Goal: Information Seeking & Learning: Learn about a topic

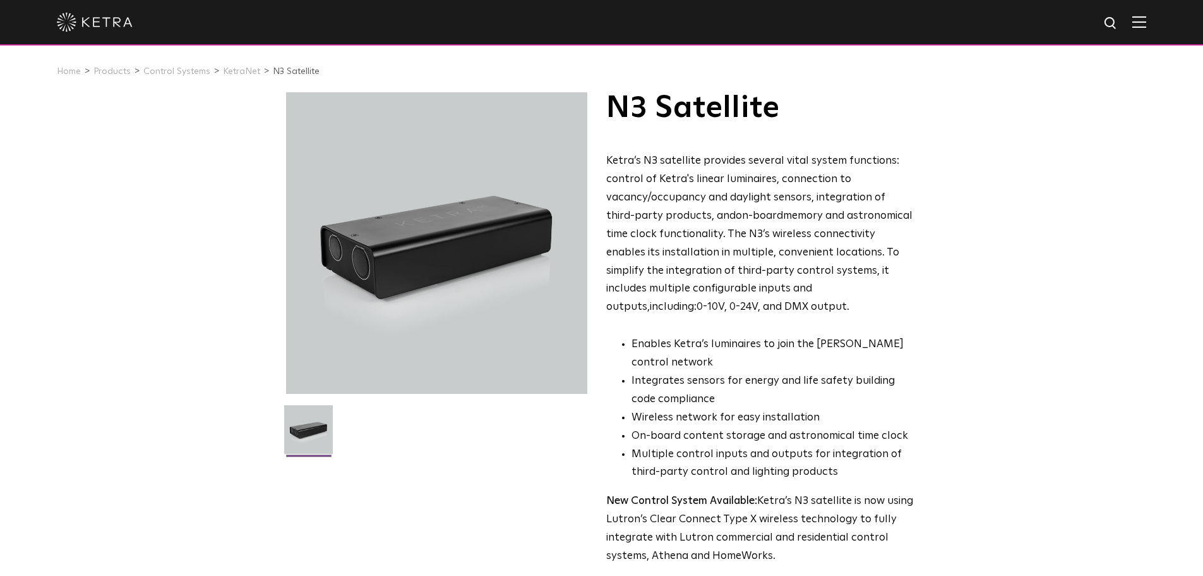
click at [69, 21] on img at bounding box center [95, 22] width 76 height 19
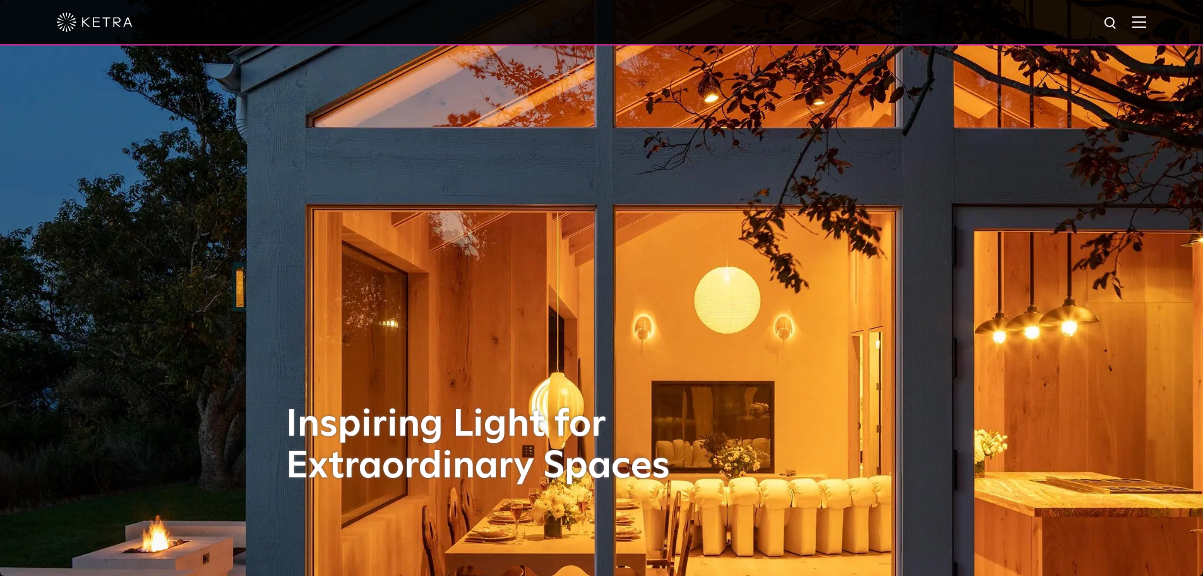
click at [1135, 25] on div at bounding box center [602, 22] width 1090 height 44
click at [1146, 25] on img at bounding box center [1140, 22] width 14 height 12
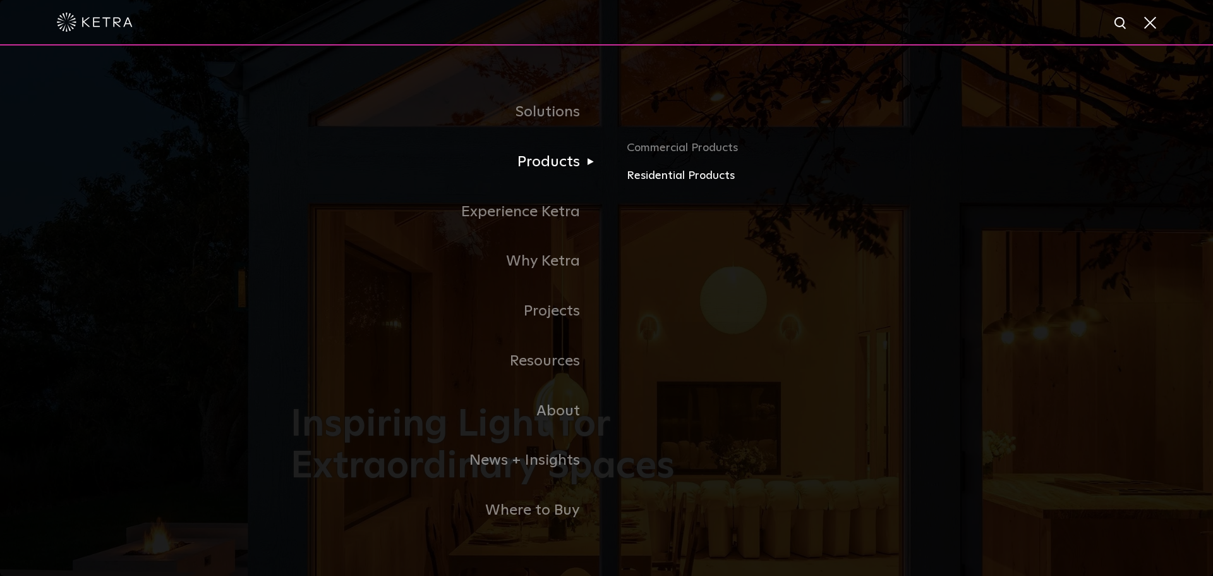
click at [668, 176] on link "Residential Products" at bounding box center [775, 176] width 296 height 18
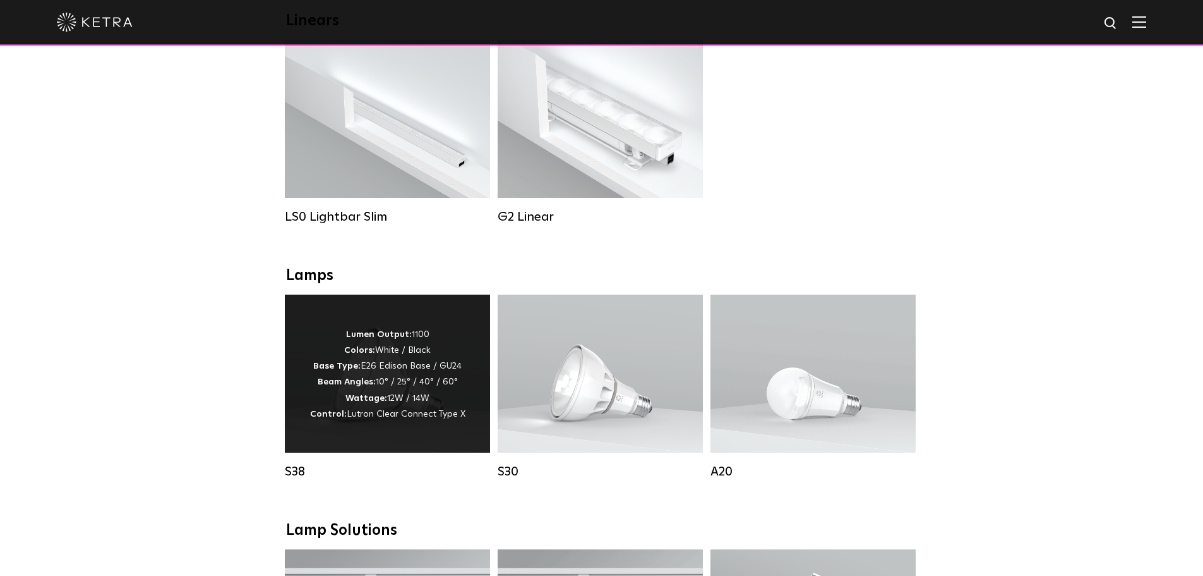
scroll to position [569, 0]
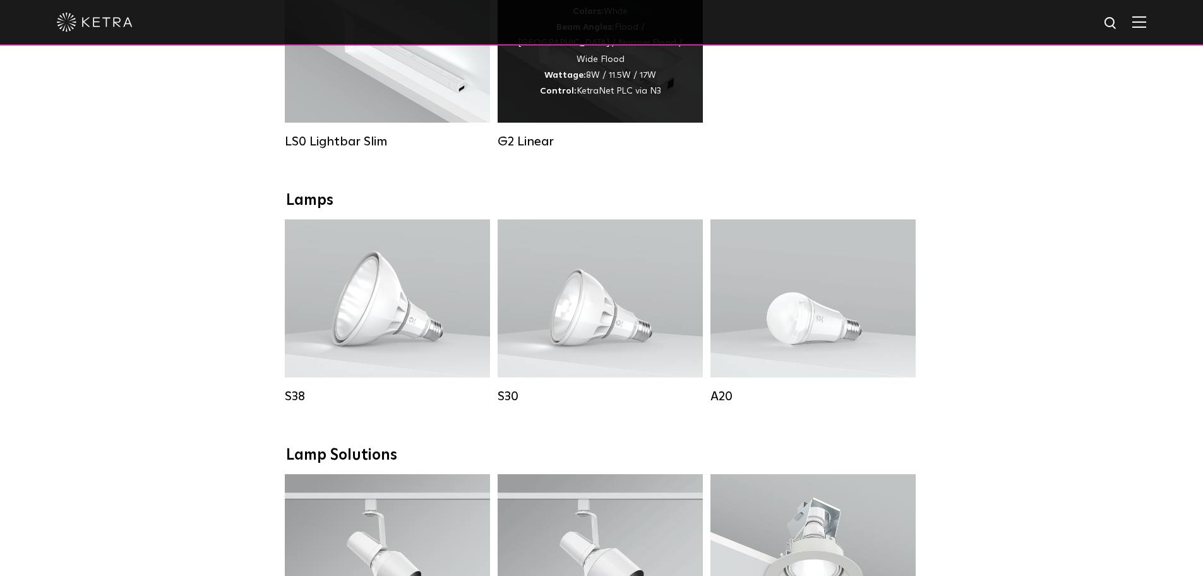
click at [600, 109] on div "Lumen Output: 400 / 700 / 1000 Colors: White Beam Angles: Flood / Graze / Narro…" at bounding box center [600, 44] width 205 height 158
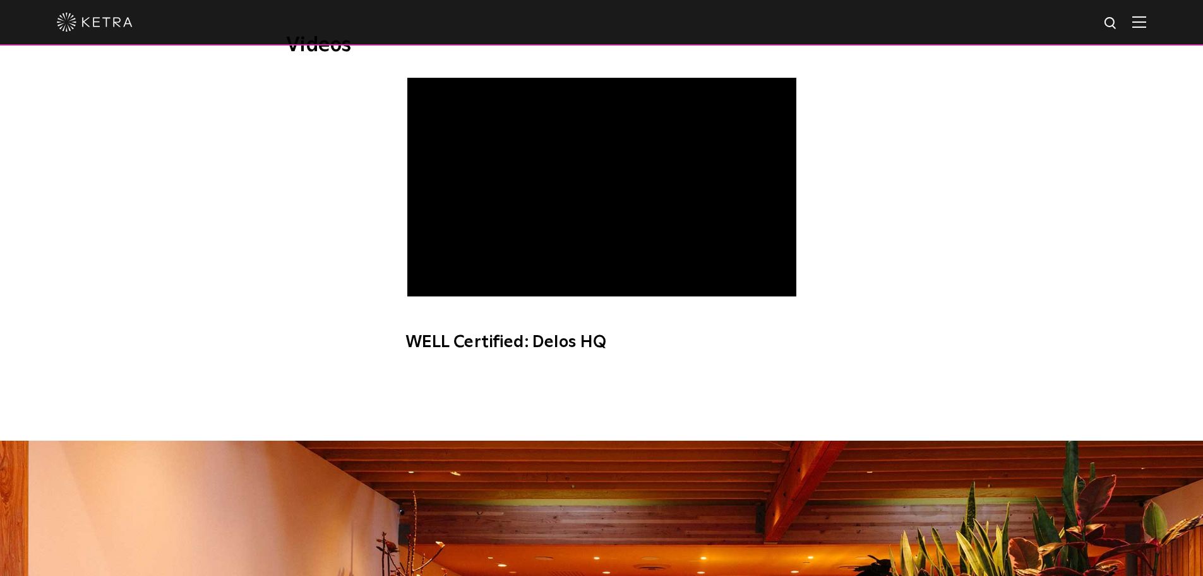
scroll to position [316, 0]
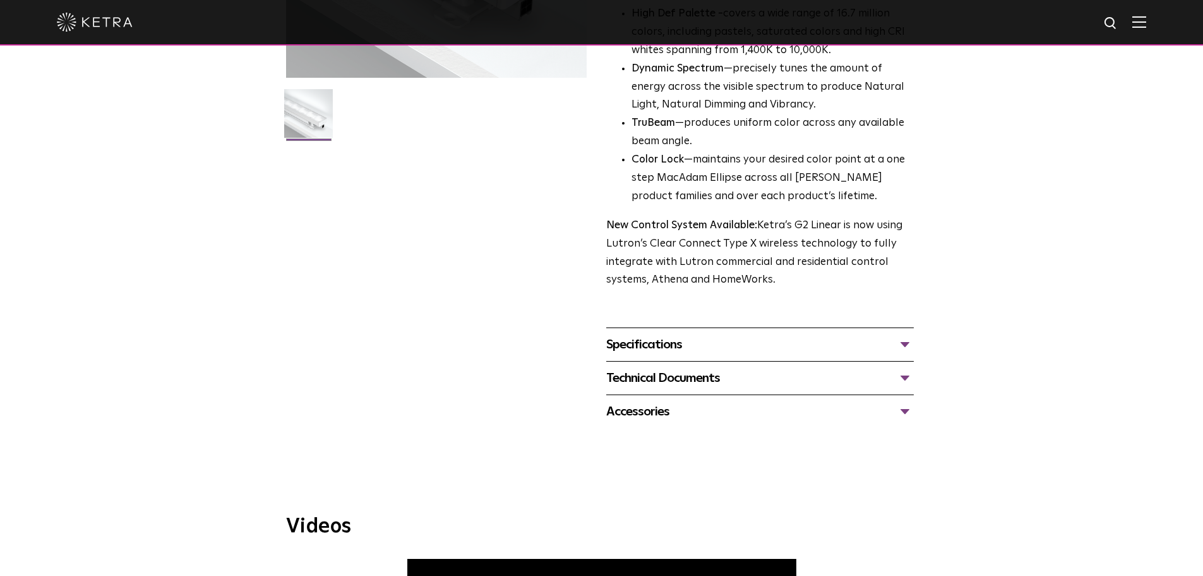
click at [1146, 27] on img at bounding box center [1140, 22] width 14 height 12
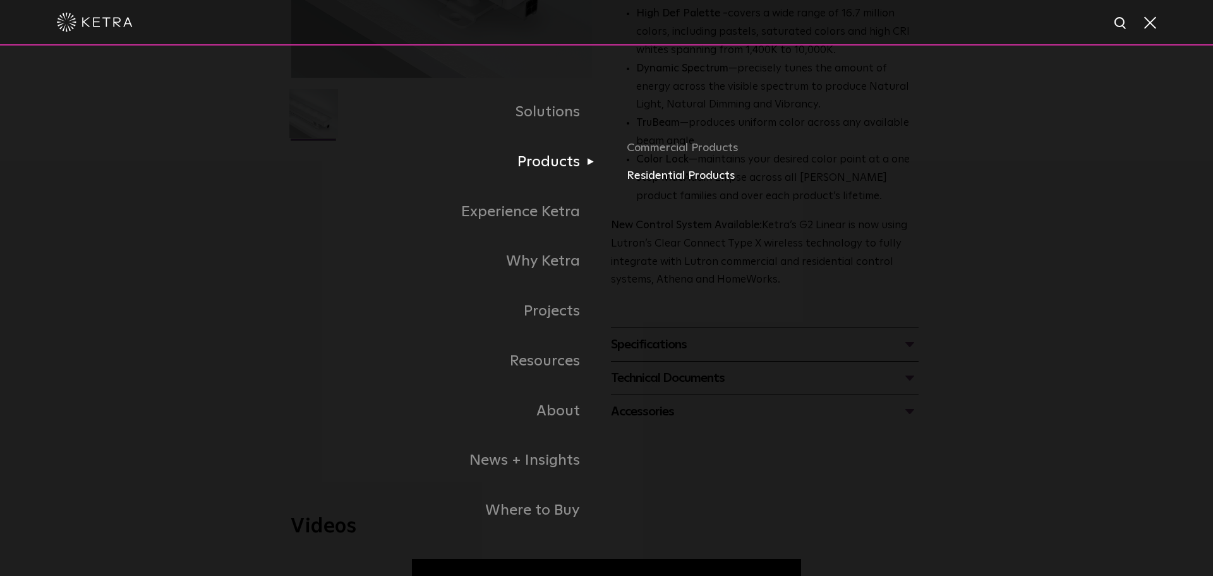
click at [646, 181] on link "Residential Products" at bounding box center [775, 176] width 296 height 18
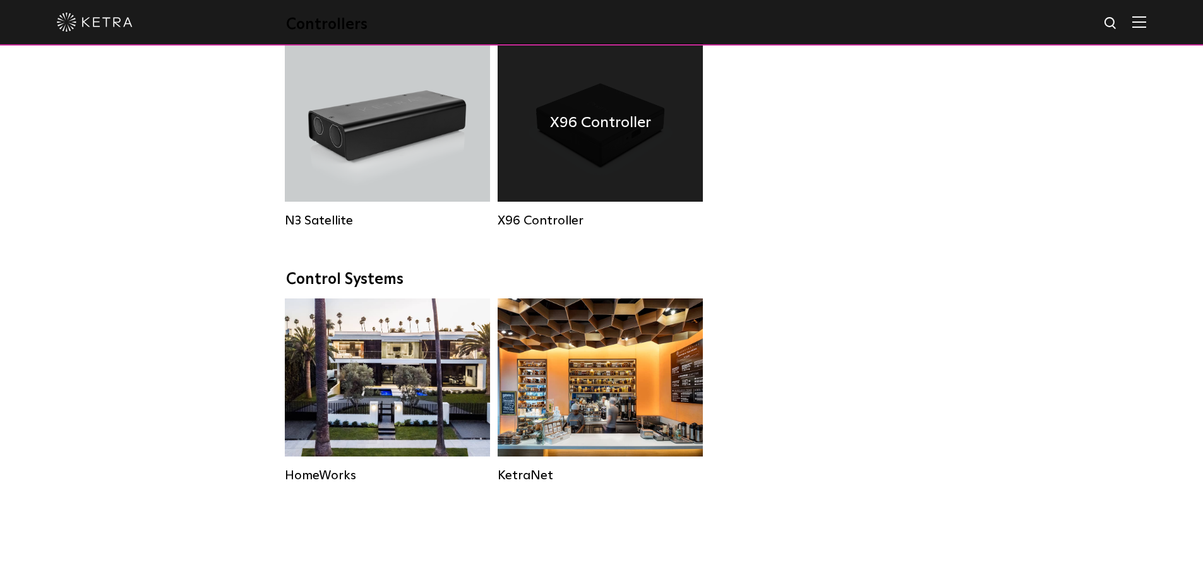
scroll to position [1453, 0]
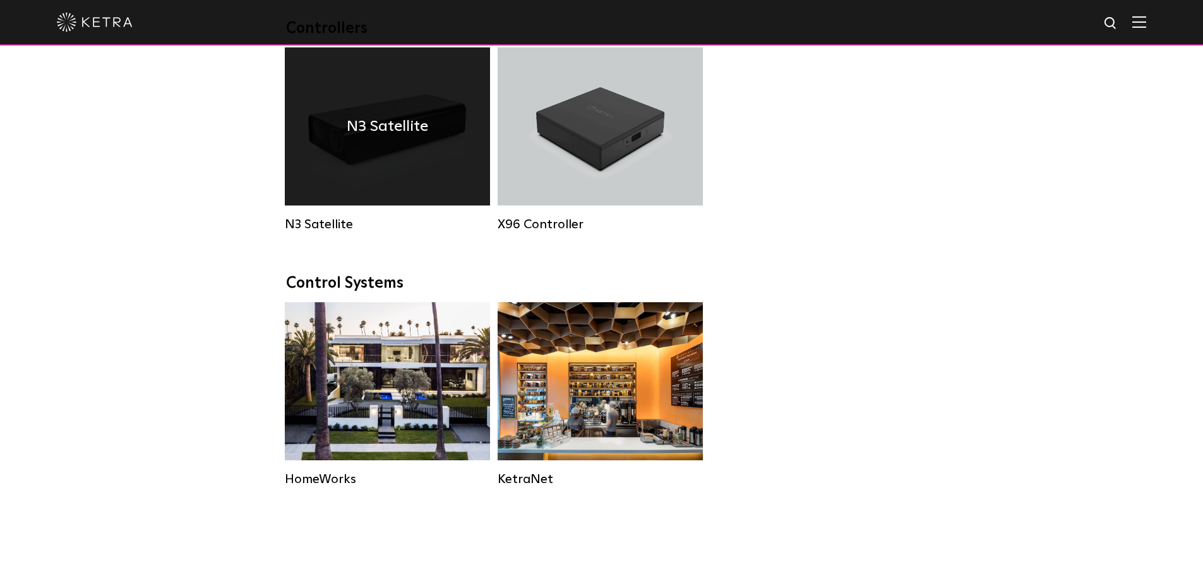
click at [359, 171] on div "N3 Satellite" at bounding box center [387, 126] width 205 height 158
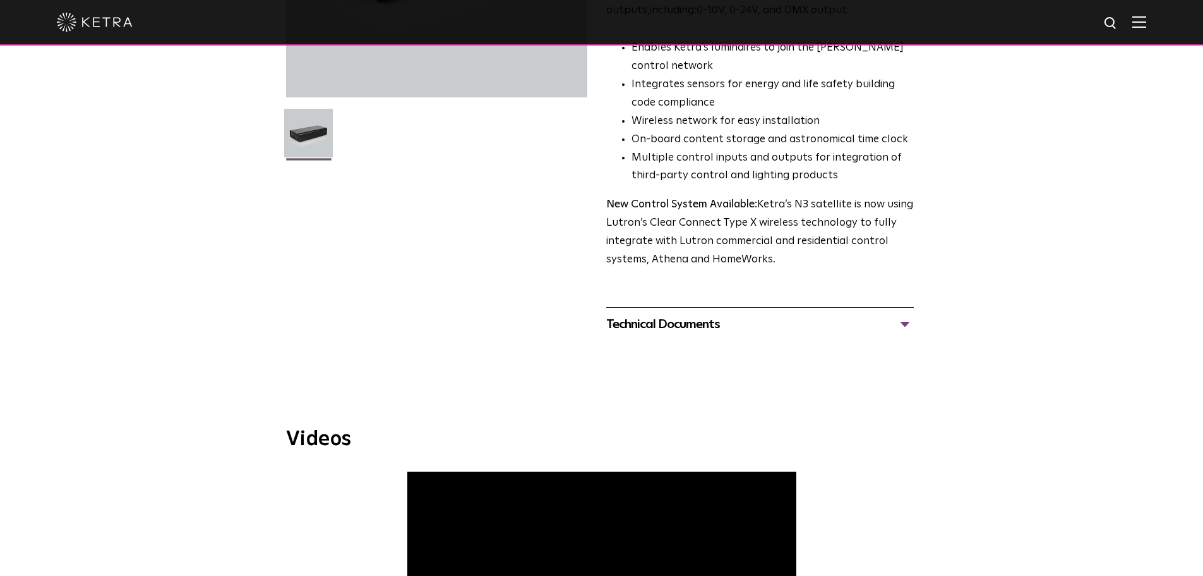
scroll to position [316, 0]
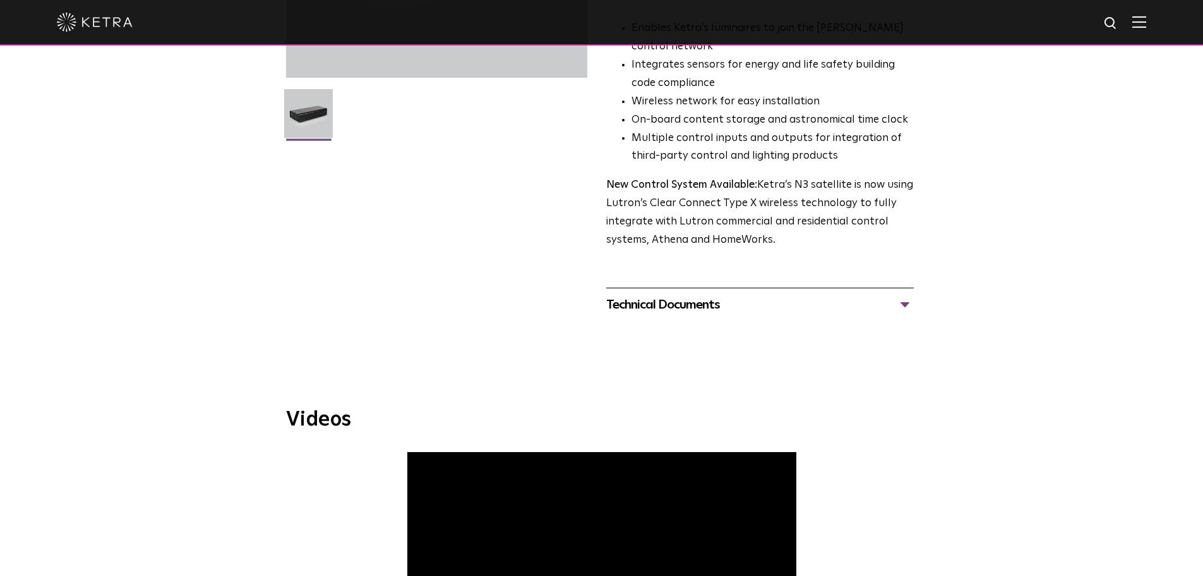
click at [861, 304] on div "Technical Documents" at bounding box center [760, 304] width 308 height 20
